Goal: Information Seeking & Learning: Learn about a topic

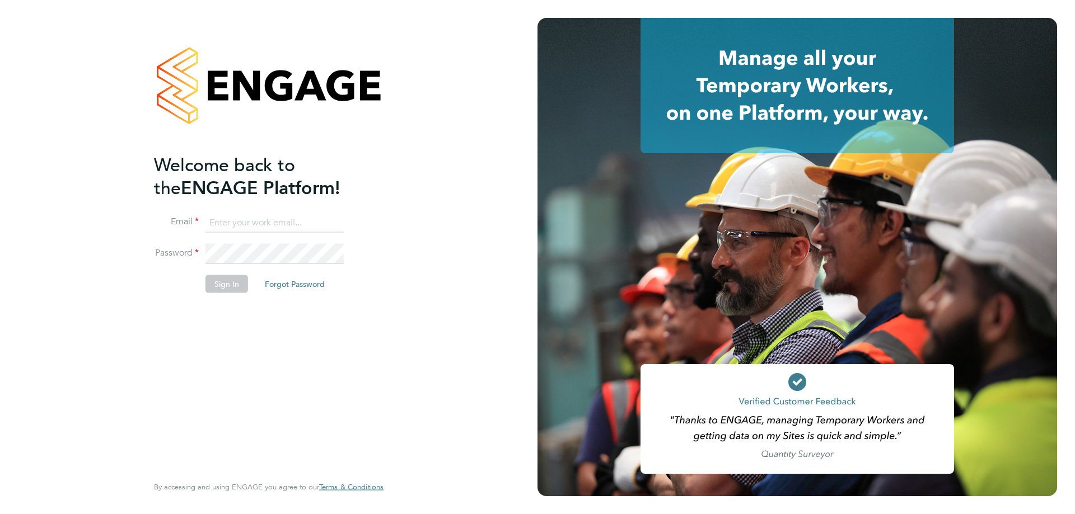
type input "amy.garcia@danielowen.co.uk"
click at [208, 282] on button "Sign In" at bounding box center [226, 284] width 43 height 18
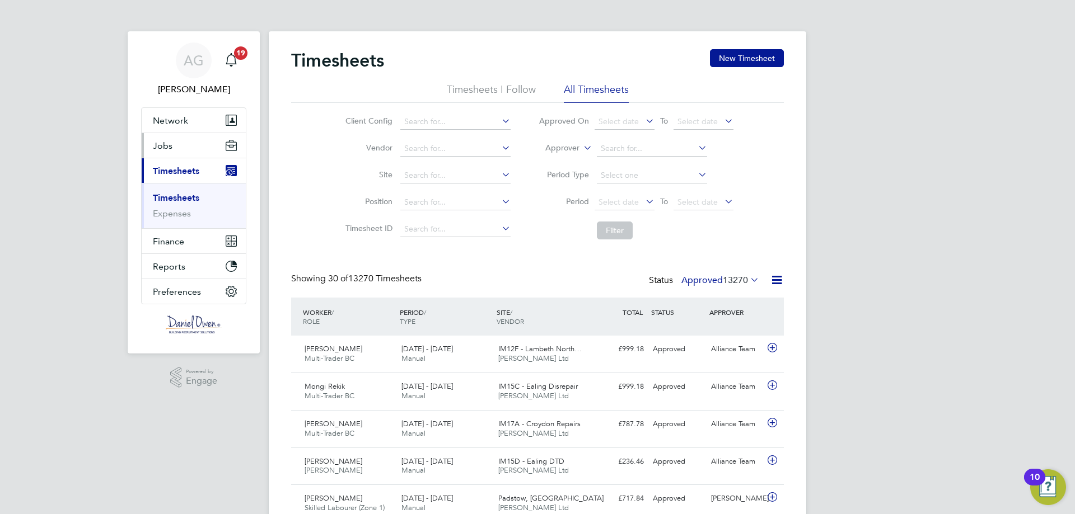
click at [189, 155] on button "Jobs" at bounding box center [194, 145] width 104 height 25
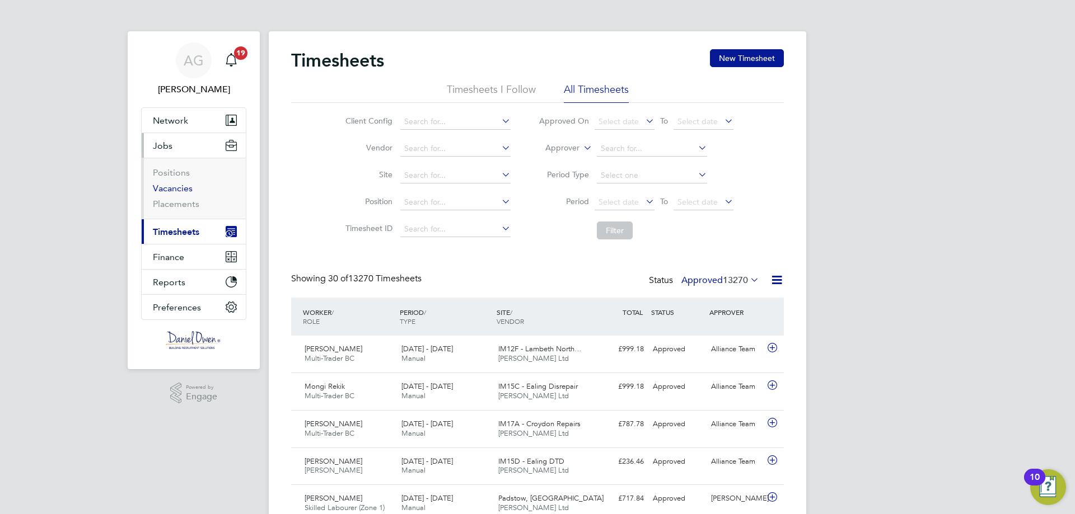
click at [169, 186] on link "Vacancies" at bounding box center [173, 188] width 40 height 11
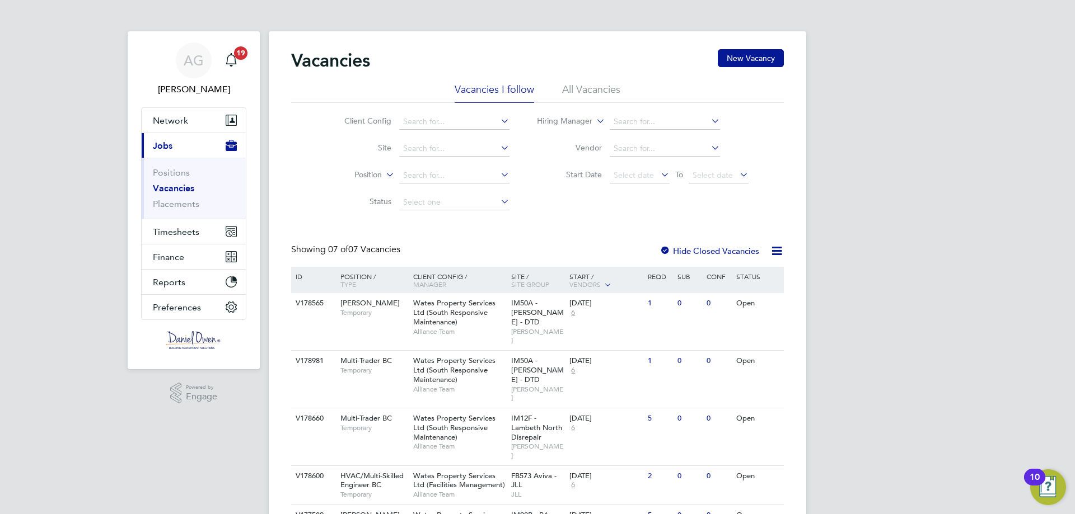
click at [598, 93] on li "All Vacancies" at bounding box center [591, 93] width 58 height 20
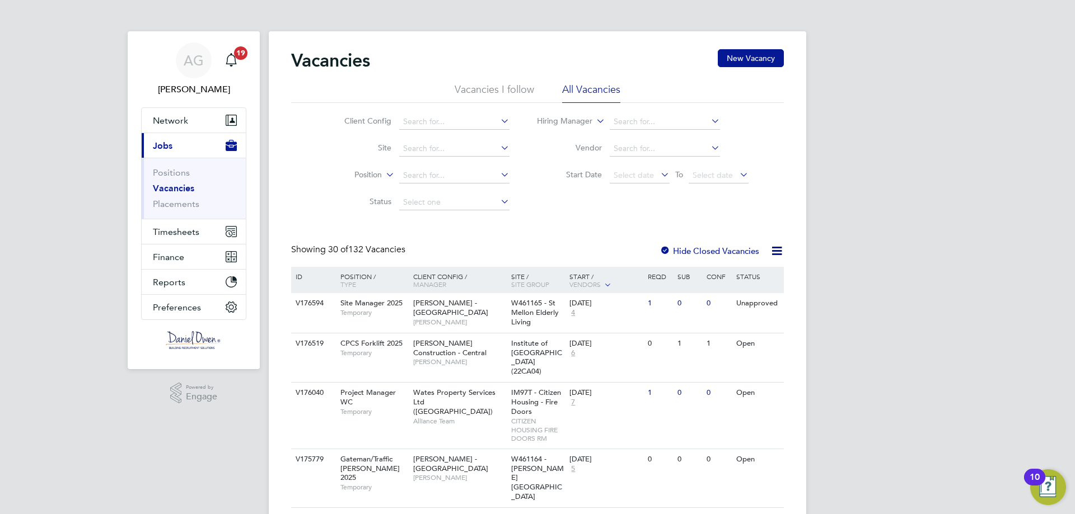
click at [490, 78] on div "Vacancies New Vacancy" at bounding box center [537, 66] width 493 height 34
click at [493, 87] on li "Vacancies I follow" at bounding box center [494, 93] width 79 height 20
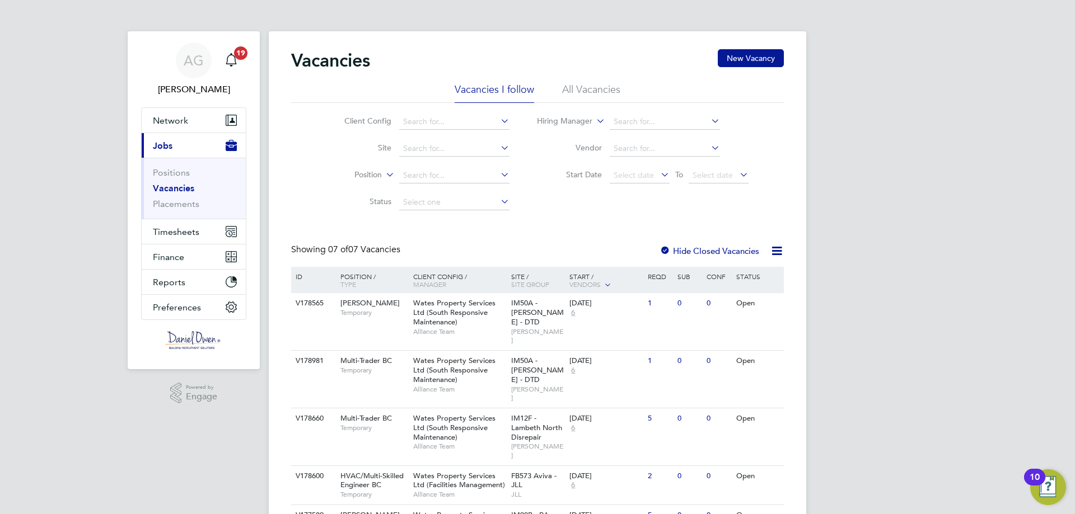
click at [774, 256] on icon at bounding box center [777, 251] width 14 height 14
click at [673, 247] on label "Hide Closed Vacancies" at bounding box center [709, 251] width 100 height 11
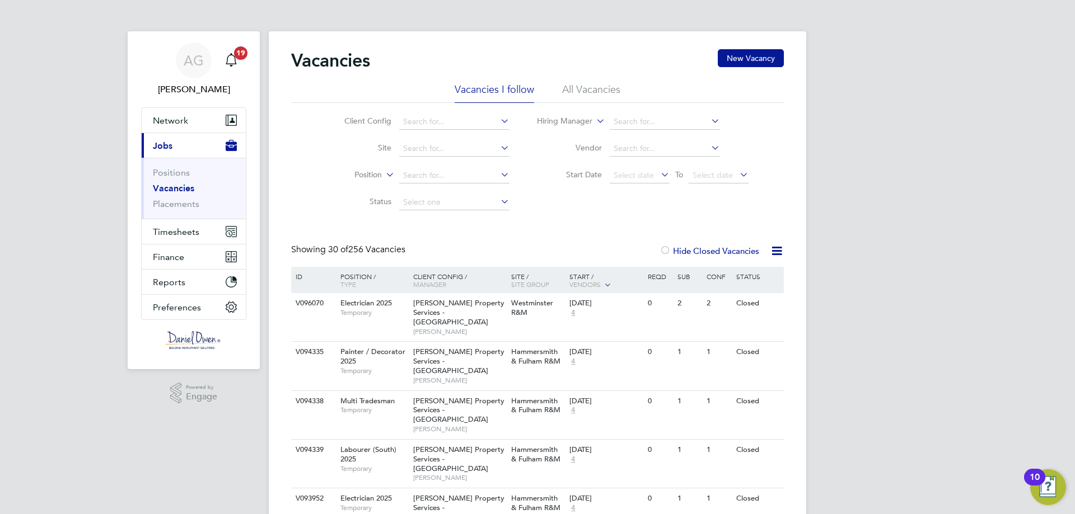
click at [598, 281] on span "Vendors" at bounding box center [584, 284] width 31 height 9
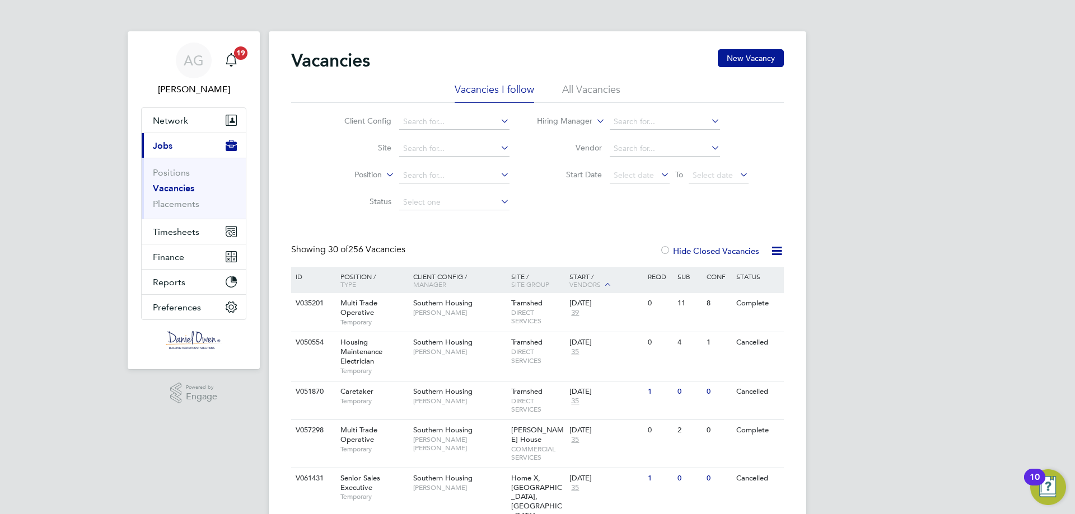
click at [600, 283] on span "Vendors" at bounding box center [584, 284] width 31 height 9
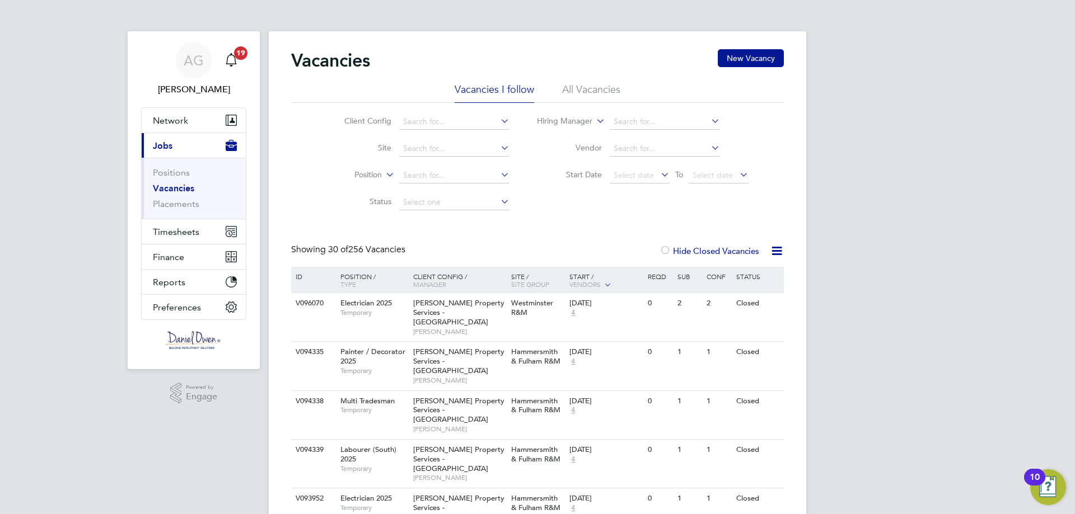
click at [672, 252] on label "Hide Closed Vacancies" at bounding box center [709, 251] width 100 height 11
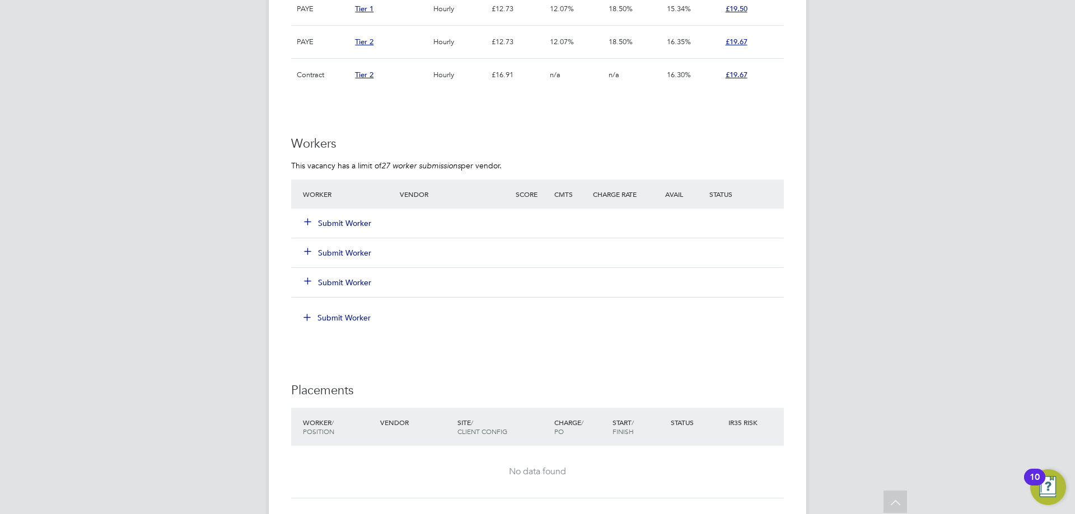
scroll to position [607, 0]
